Goal: Task Accomplishment & Management: Manage account settings

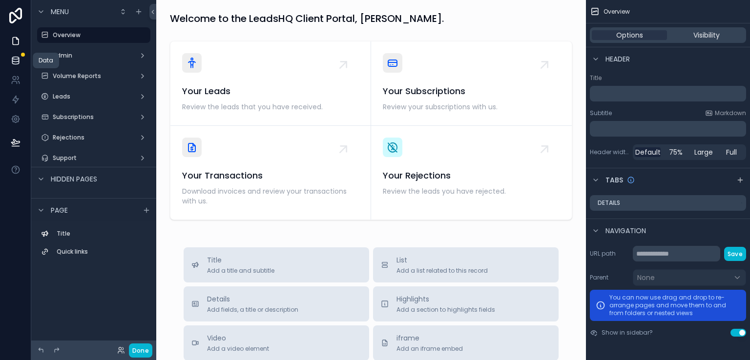
click at [15, 58] on icon at bounding box center [16, 61] width 10 height 10
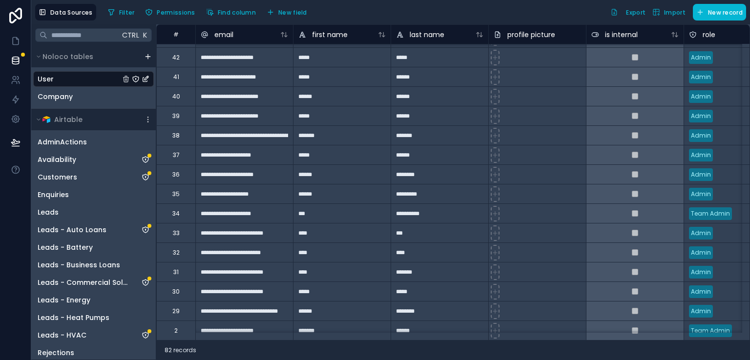
scroll to position [1312, 0]
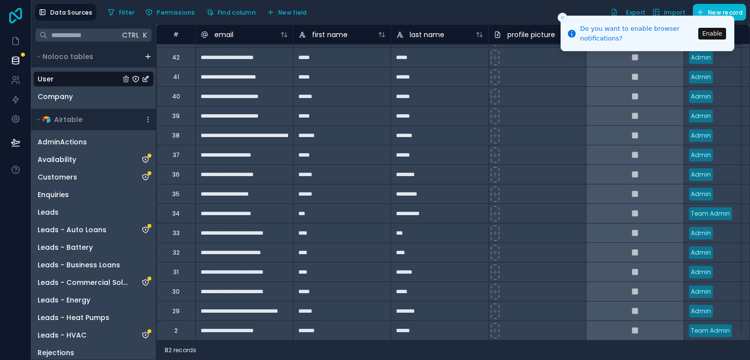
click at [16, 14] on icon at bounding box center [16, 16] width 20 height 16
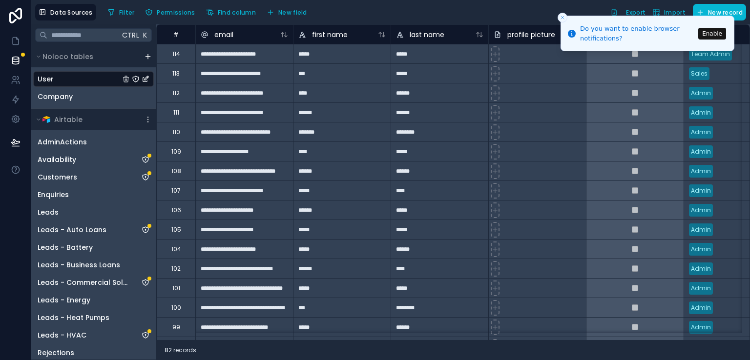
click at [331, 4] on div "Filter Permissions Find column New field Export Import New record" at bounding box center [425, 12] width 642 height 17
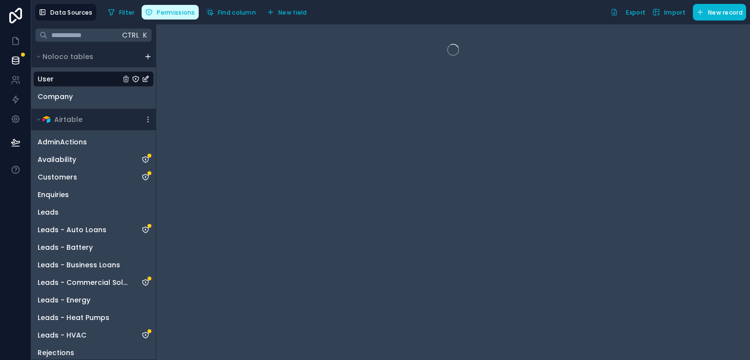
click at [166, 11] on span "Permissions" at bounding box center [176, 12] width 38 height 7
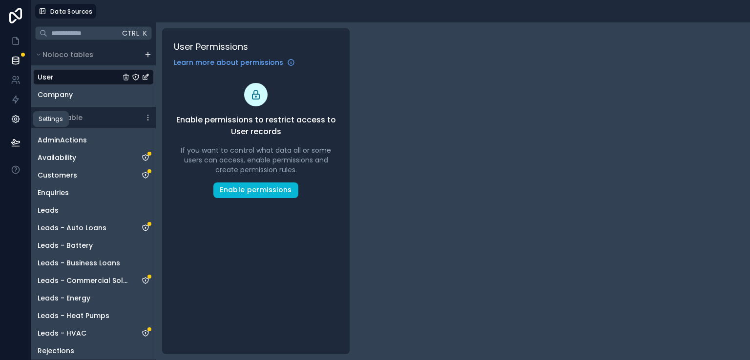
click at [13, 117] on icon at bounding box center [15, 119] width 7 height 7
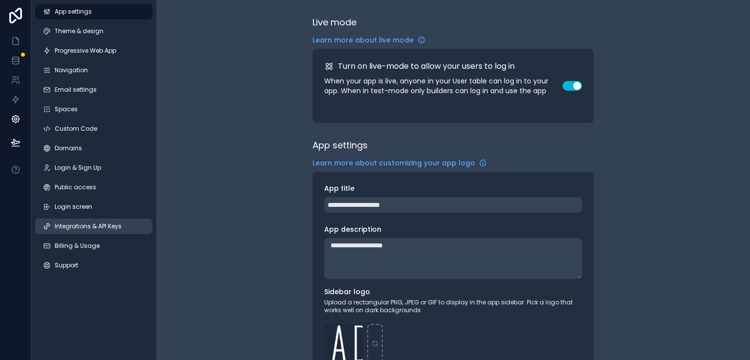
click at [74, 225] on span "Integrations & API Keys" at bounding box center [88, 227] width 67 height 8
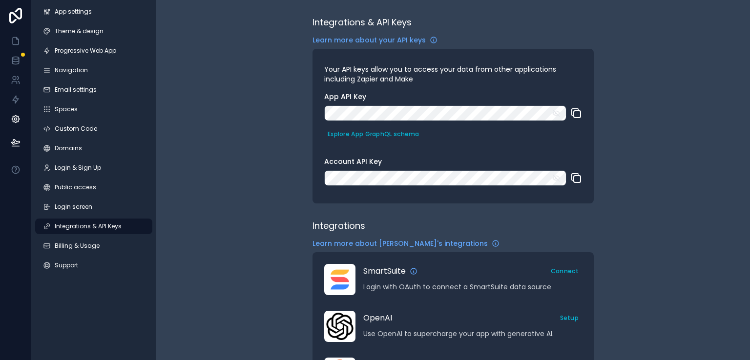
click at [578, 114] on icon "scrollable content" at bounding box center [576, 113] width 12 height 12
click at [556, 112] on icon "scrollable content" at bounding box center [555, 113] width 9 height 9
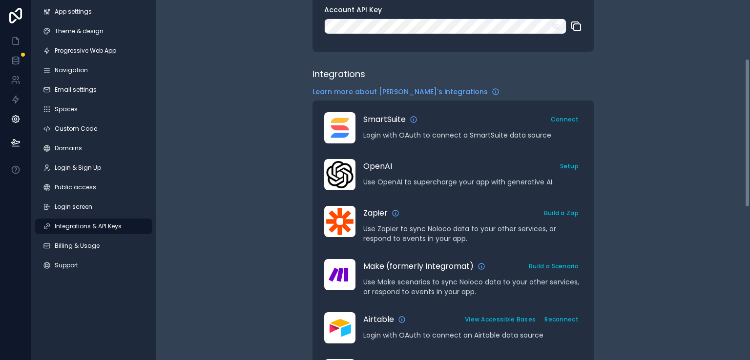
scroll to position [156, 0]
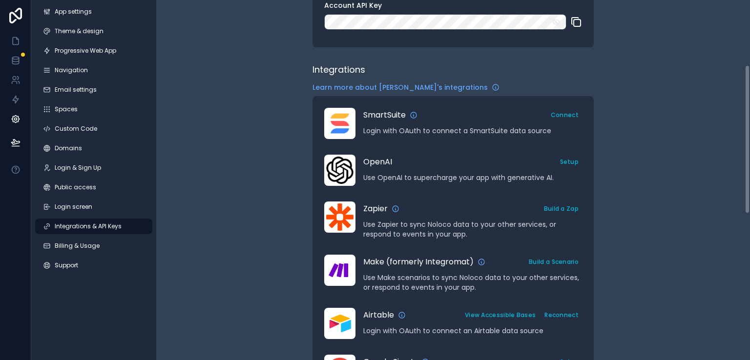
drag, startPoint x: 748, startPoint y: 106, endPoint x: 742, endPoint y: 171, distance: 65.2
click at [742, 171] on div "Integrations & API Keys Learn more about your API keys Your API keys allow you …" at bounding box center [452, 180] width 593 height 360
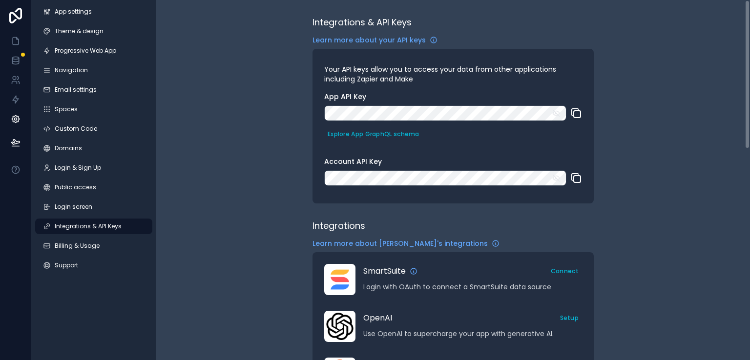
drag, startPoint x: 749, startPoint y: 152, endPoint x: 747, endPoint y: 73, distance: 79.6
click at [747, 73] on div "Integrations & API Keys Learn more about your API keys Your API keys allow you …" at bounding box center [452, 180] width 593 height 360
